Goal: Task Accomplishment & Management: Complete application form

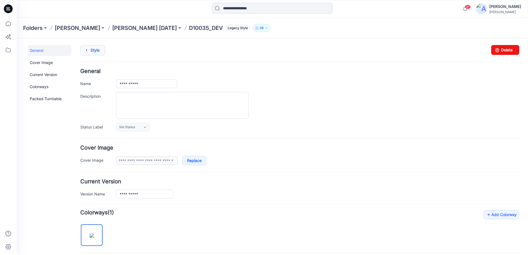
click at [99, 51] on link "Style" at bounding box center [92, 50] width 25 height 10
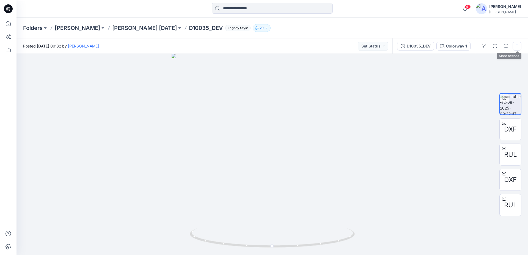
click at [517, 48] on button "button" at bounding box center [517, 46] width 9 height 9
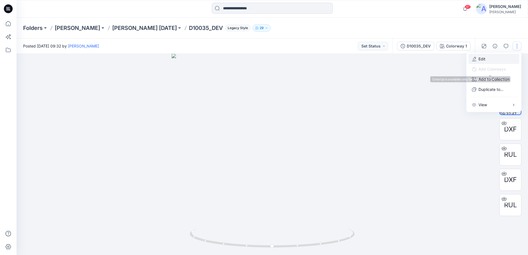
click at [483, 60] on p "Edit" at bounding box center [481, 59] width 7 height 6
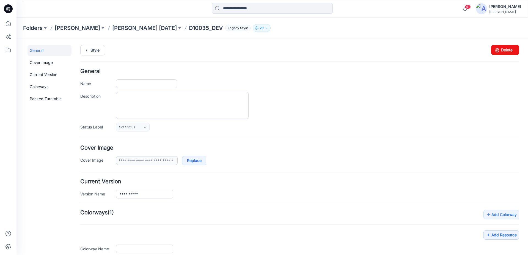
type input "**********"
click at [95, 51] on link "Style" at bounding box center [92, 50] width 25 height 10
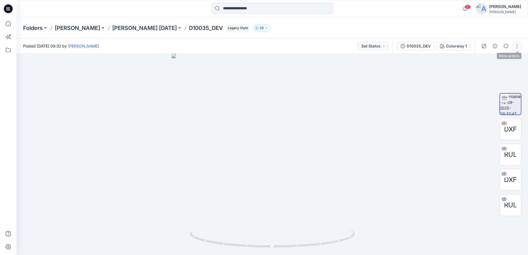
click at [521, 44] on button "button" at bounding box center [517, 46] width 9 height 9
click at [496, 60] on button "Edit" at bounding box center [494, 59] width 51 height 10
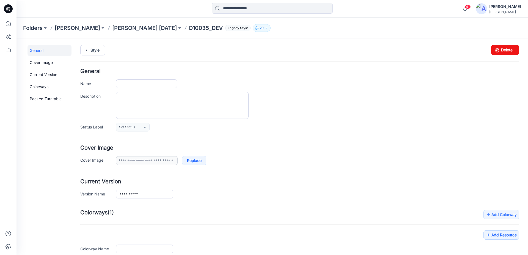
type input "**********"
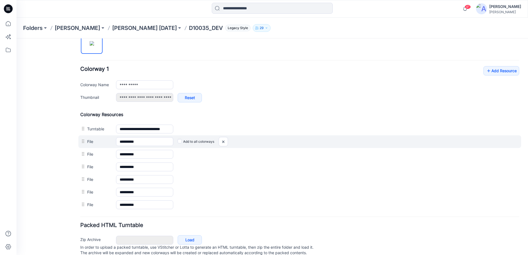
scroll to position [211, 0]
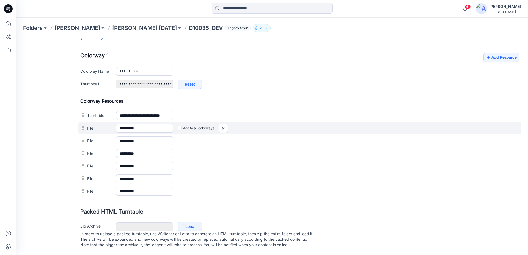
click at [82, 125] on div at bounding box center [83, 128] width 7 height 8
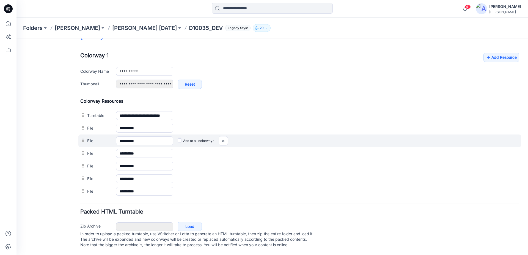
click at [88, 138] on label "File" at bounding box center [98, 141] width 23 height 6
click at [116, 137] on input "**********" at bounding box center [144, 141] width 57 height 9
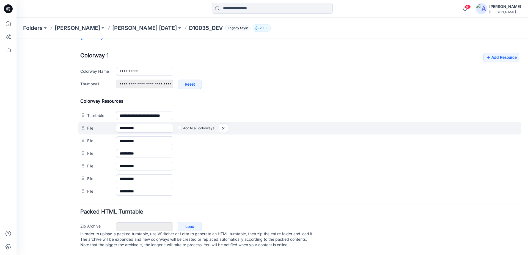
click at [84, 126] on div at bounding box center [83, 128] width 7 height 8
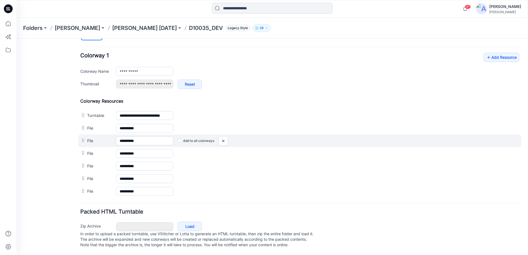
click at [85, 138] on div at bounding box center [83, 141] width 7 height 8
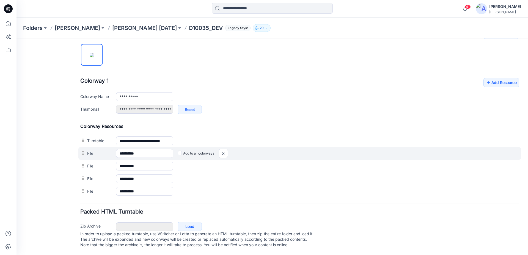
scroll to position [186, 0]
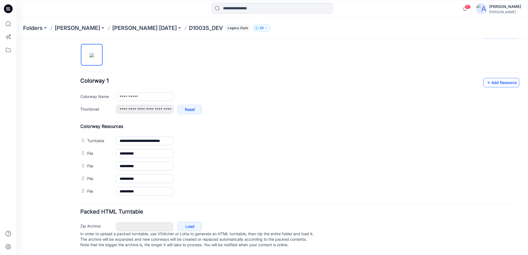
click at [488, 79] on link "Add Resource" at bounding box center [501, 82] width 36 height 9
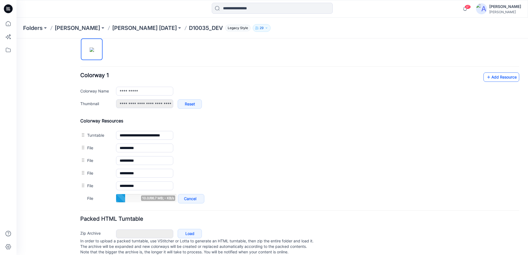
click at [487, 79] on icon at bounding box center [488, 77] width 5 height 9
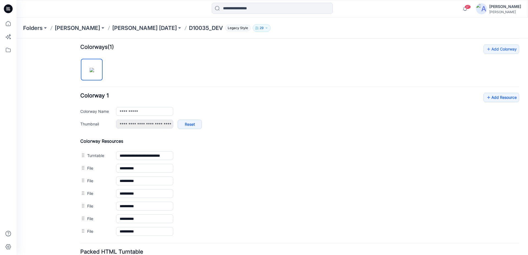
scroll to position [0, 0]
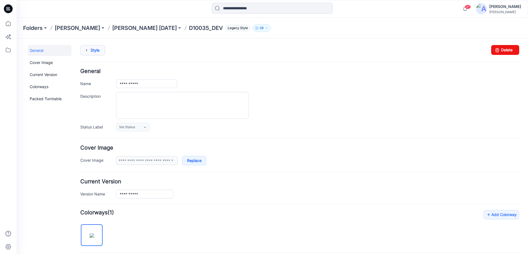
click at [98, 53] on link "Style" at bounding box center [92, 50] width 25 height 10
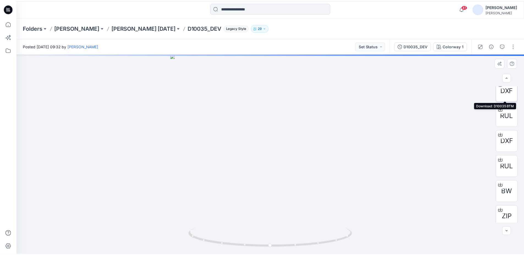
scroll to position [36, 0]
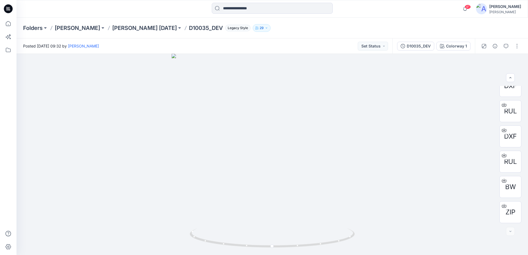
click at [6, 9] on icon at bounding box center [8, 8] width 9 height 9
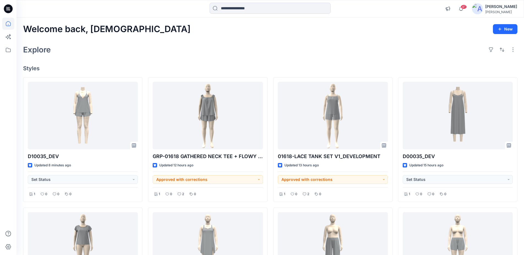
click at [157, 31] on div "Welcome back, [DEMOGRAPHIC_DATA] New" at bounding box center [270, 29] width 494 height 10
